Goal: Find specific page/section: Find specific page/section

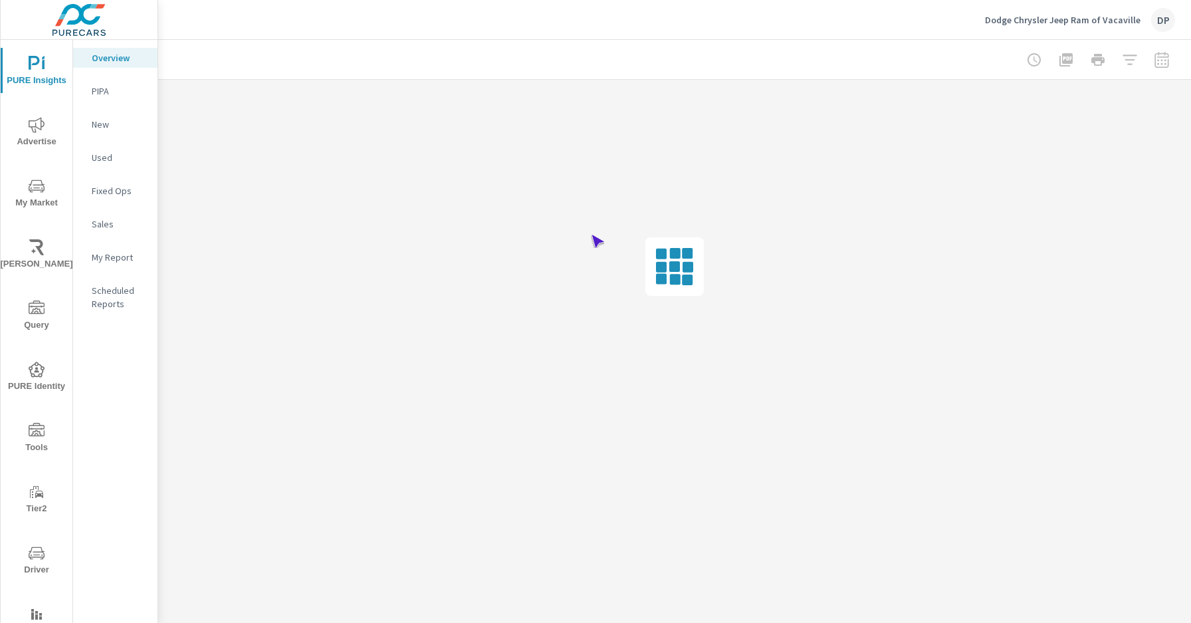
click at [34, 561] on span "Driver" at bounding box center [37, 561] width 64 height 33
